Goal: Find specific page/section: Find specific page/section

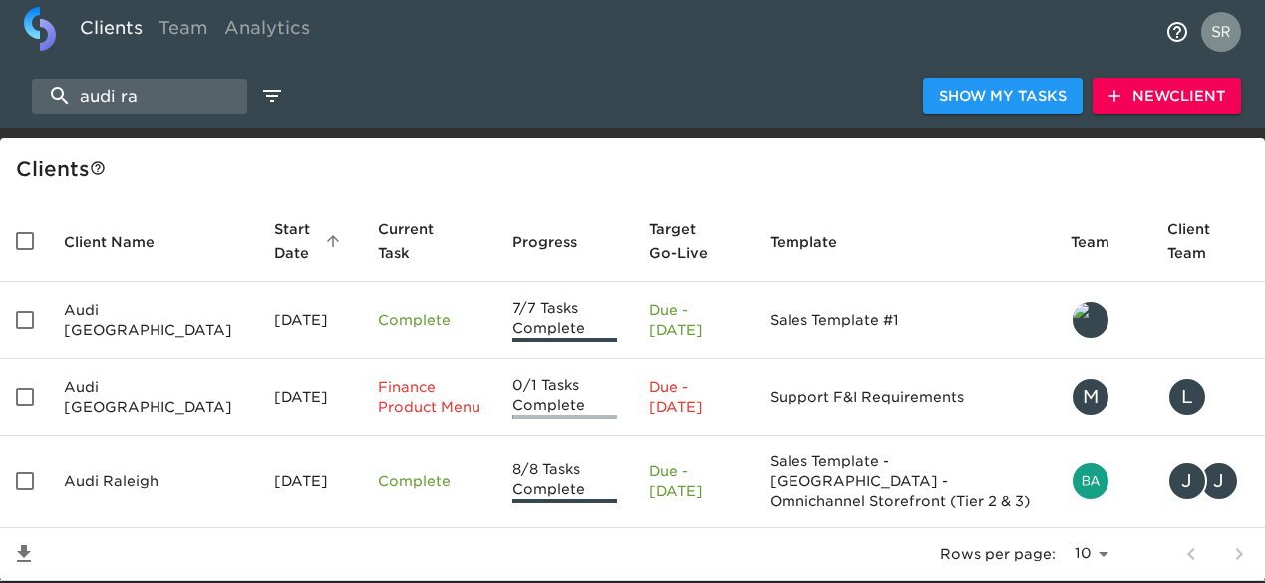
select select "10"
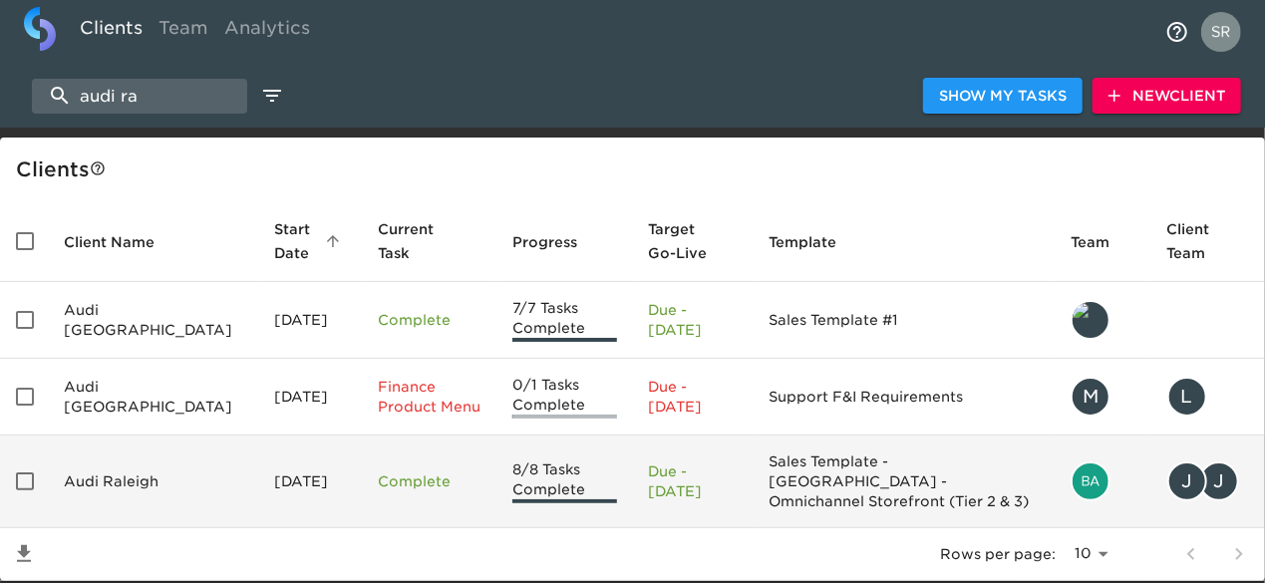
click at [116, 472] on td "Audi Raleigh" at bounding box center [153, 482] width 210 height 93
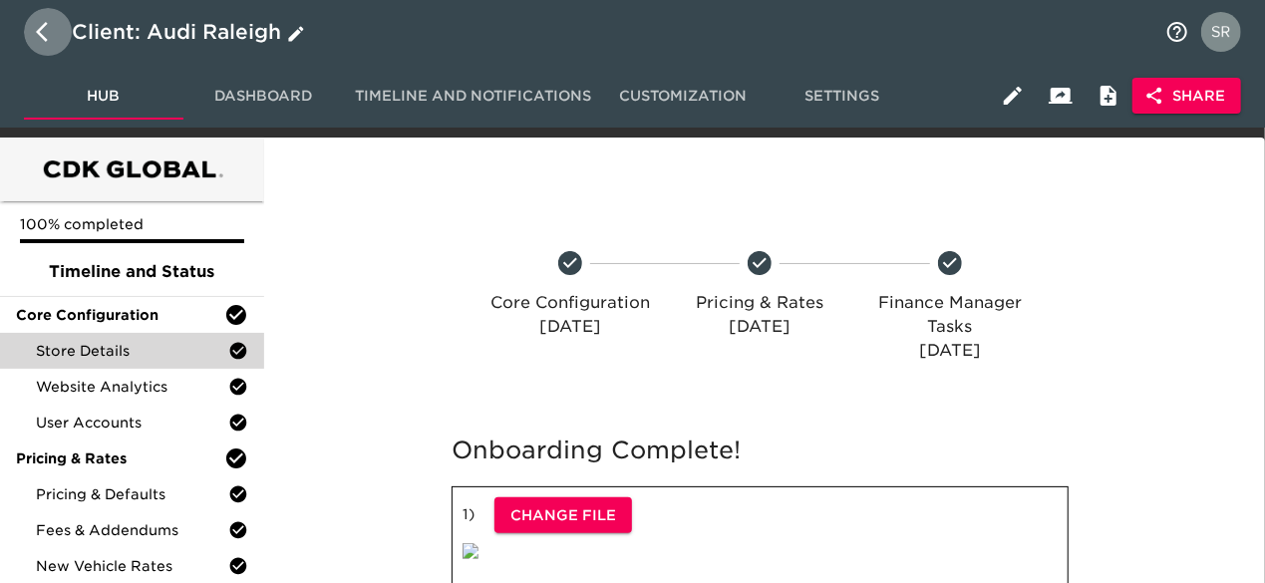
click at [45, 43] on icon "button" at bounding box center [48, 32] width 24 height 24
select select "10"
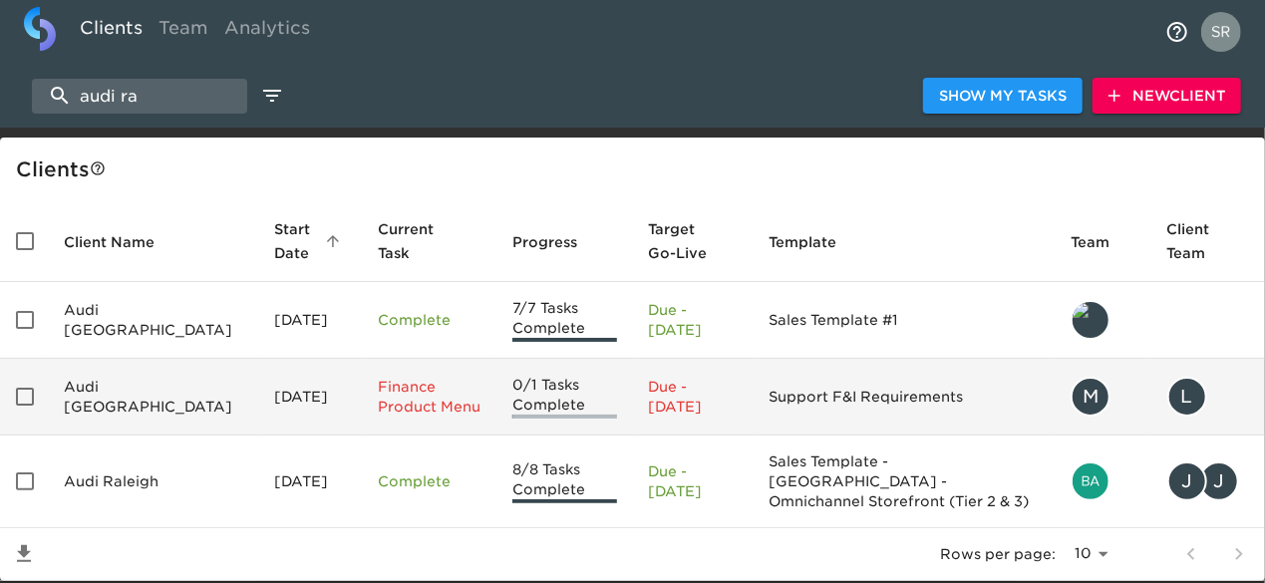
scroll to position [44, 0]
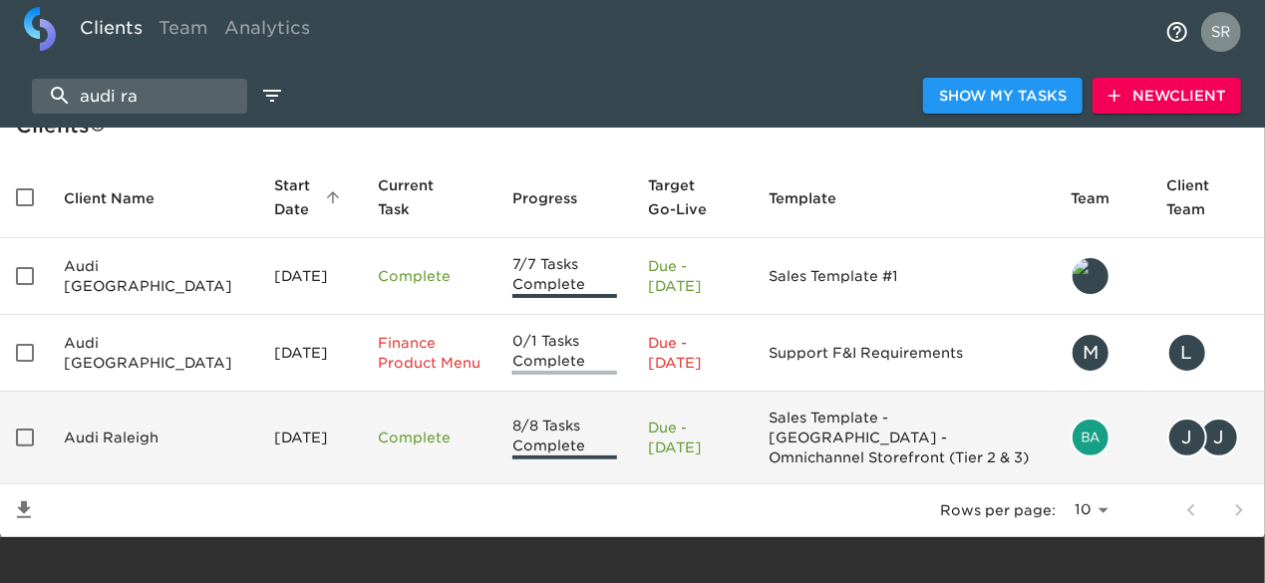
click at [130, 433] on td "Audi Raleigh" at bounding box center [153, 438] width 210 height 93
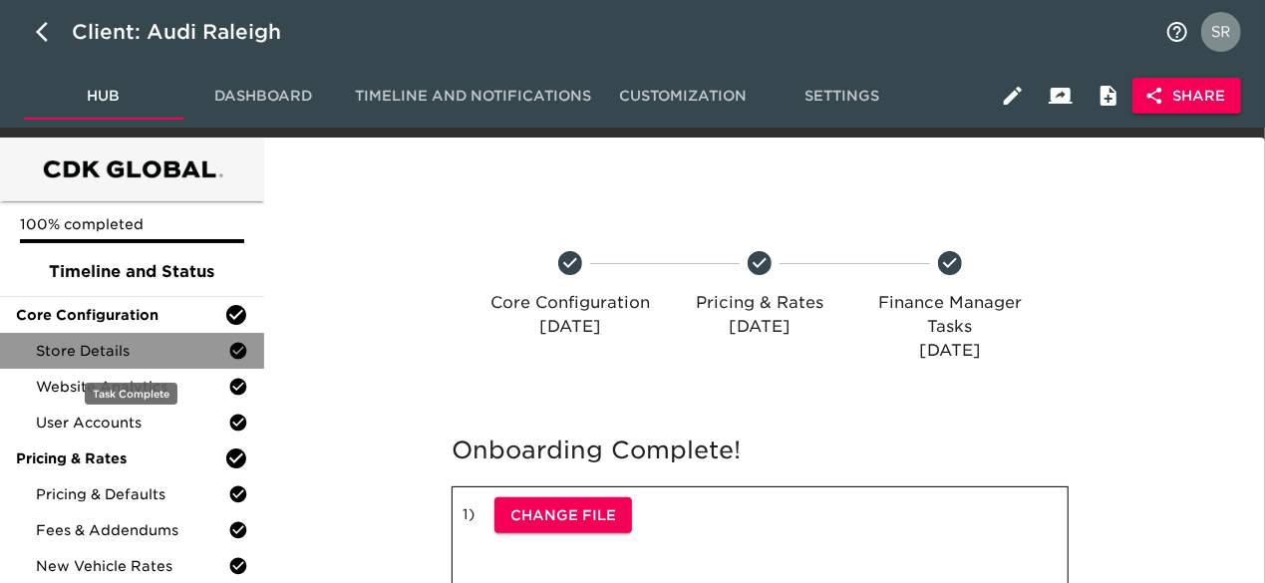
click at [117, 350] on span "Store Details" at bounding box center [132, 351] width 192 height 20
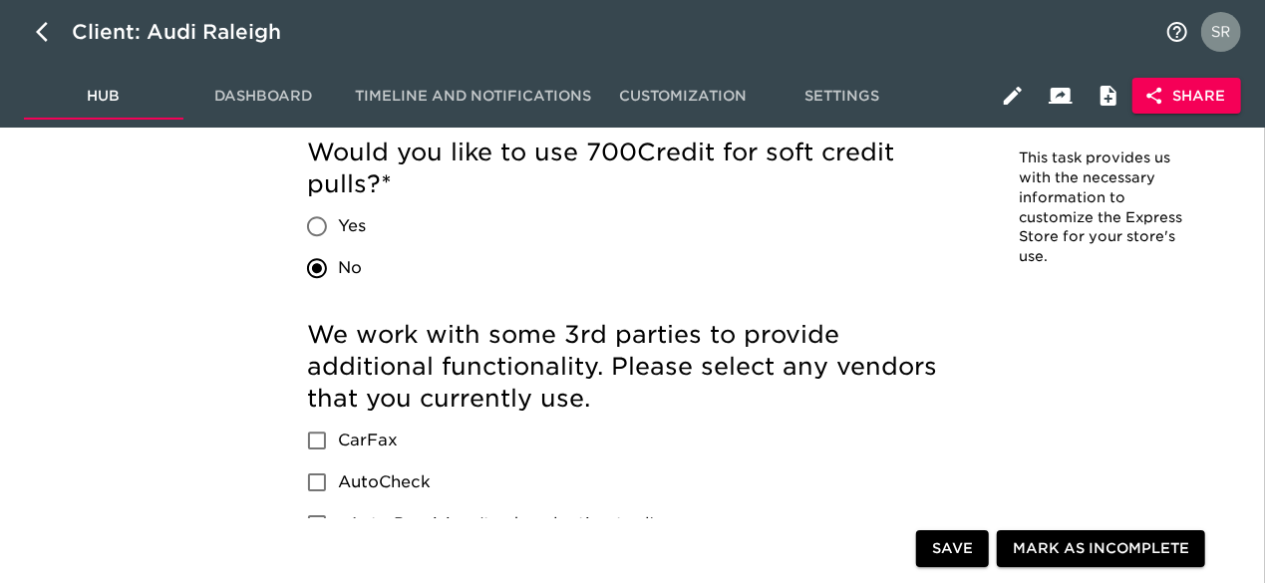
scroll to position [2645, 0]
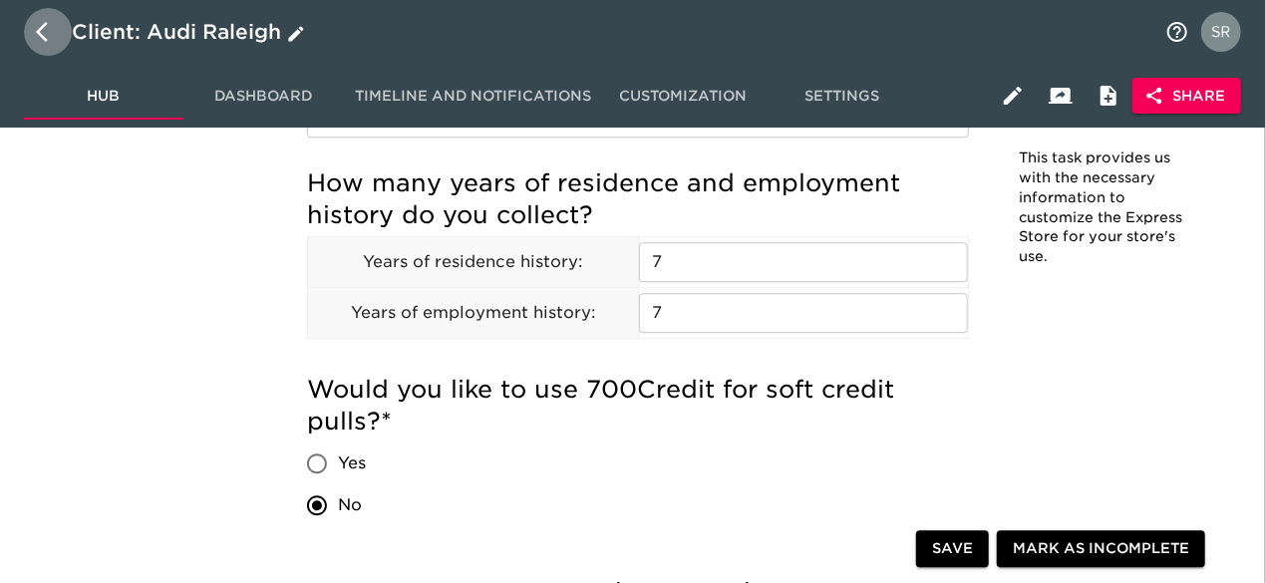
click at [32, 21] on button "button" at bounding box center [48, 32] width 48 height 48
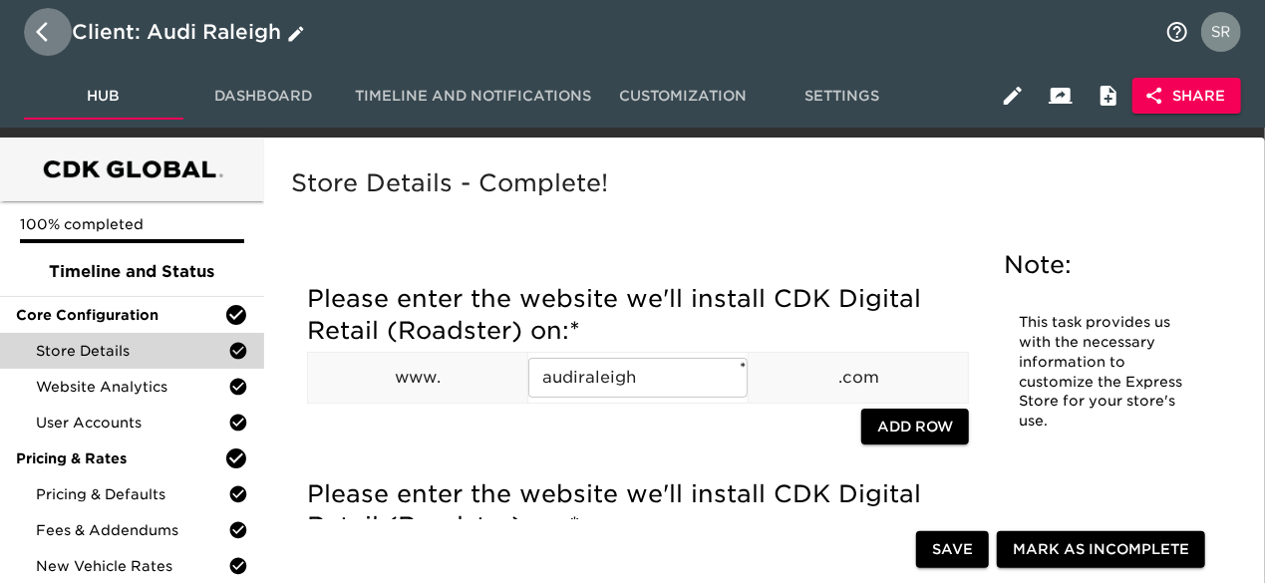
select select "10"
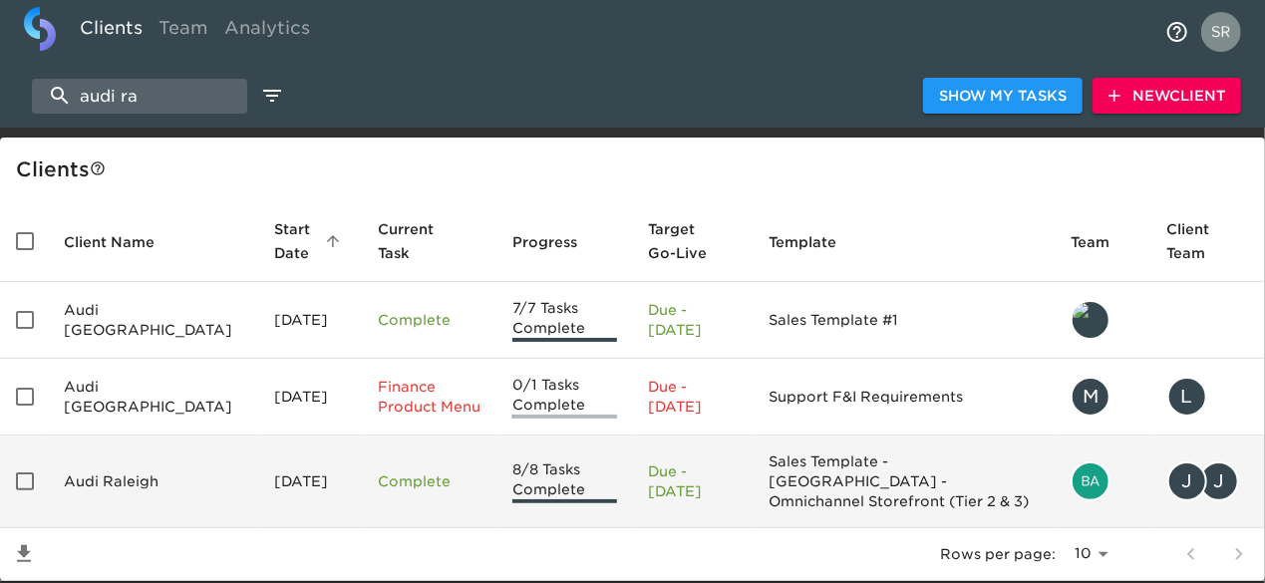
click at [121, 473] on td "Audi Raleigh" at bounding box center [153, 482] width 210 height 93
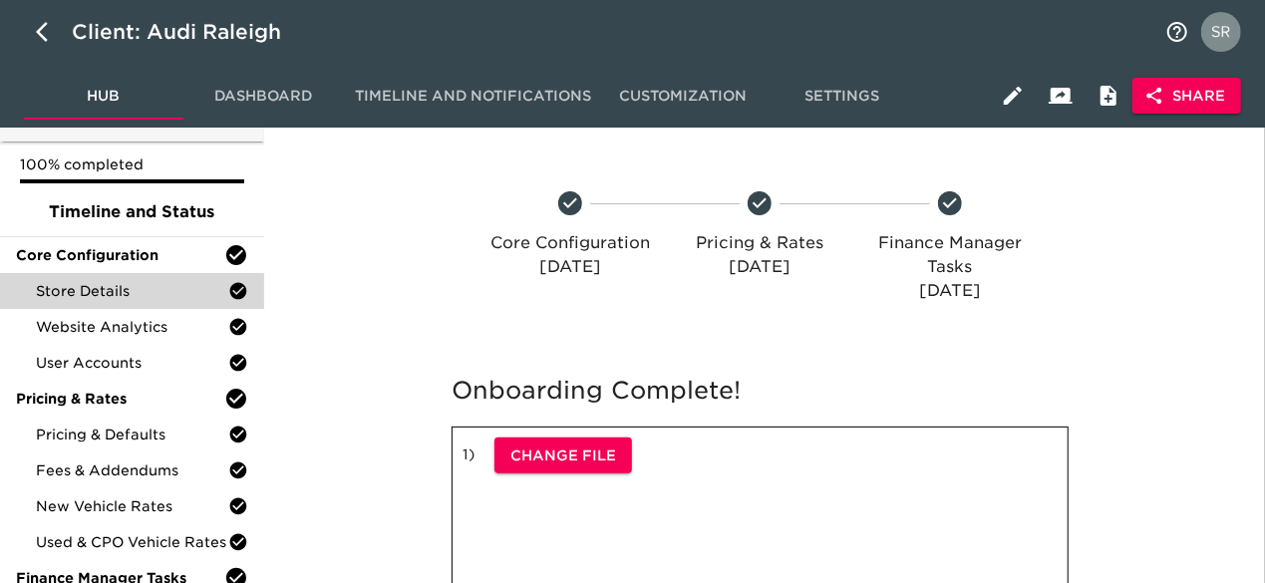
scroll to position [50, 0]
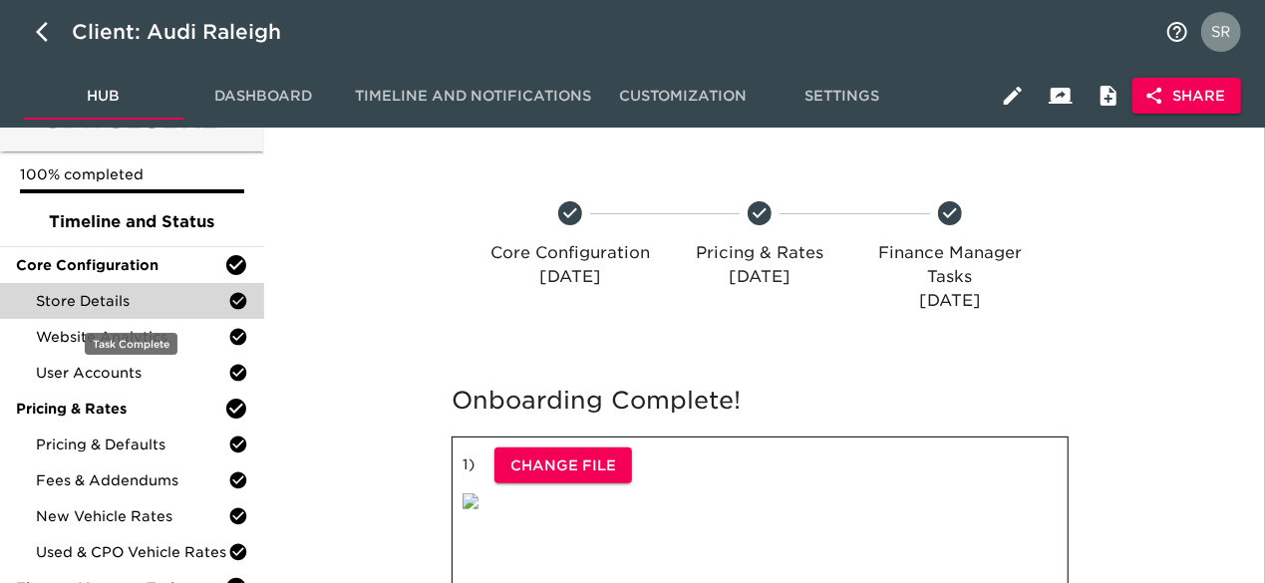
click at [110, 300] on span "Store Details" at bounding box center [132, 301] width 192 height 20
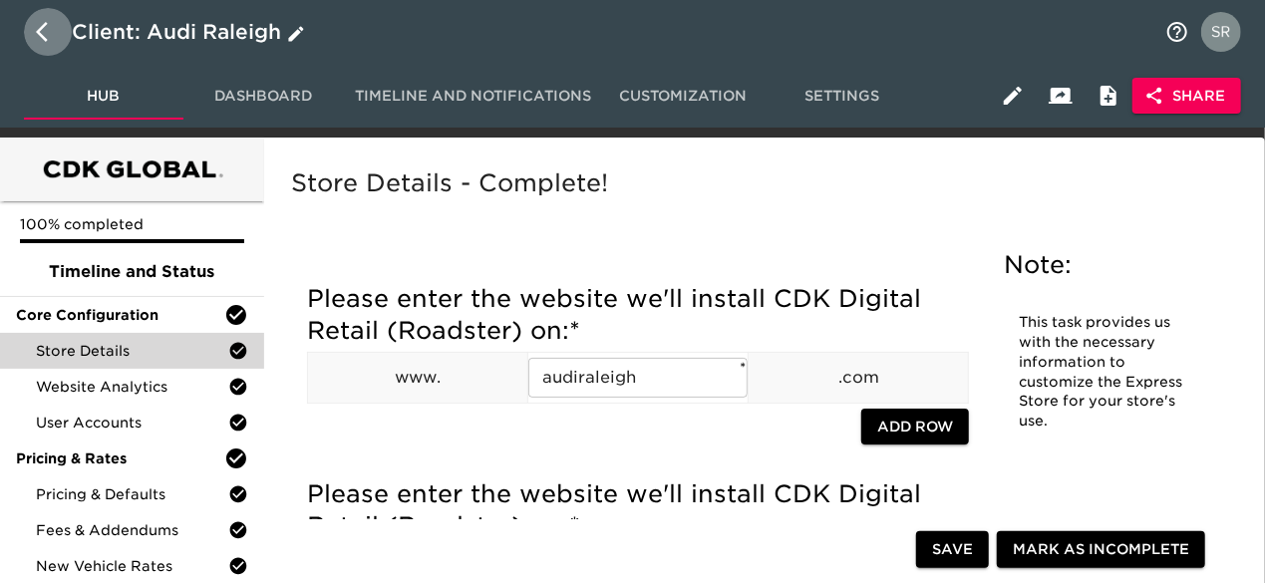
click at [34, 37] on button "button" at bounding box center [48, 32] width 48 height 48
select select "10"
